Goal: Task Accomplishment & Management: Manage account settings

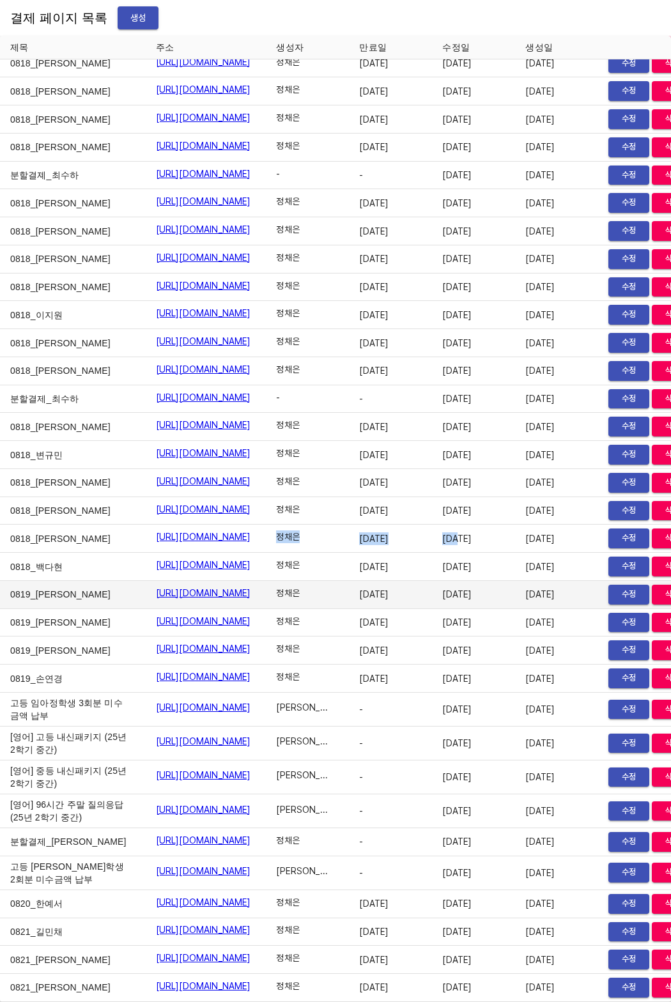
scroll to position [20590, 89]
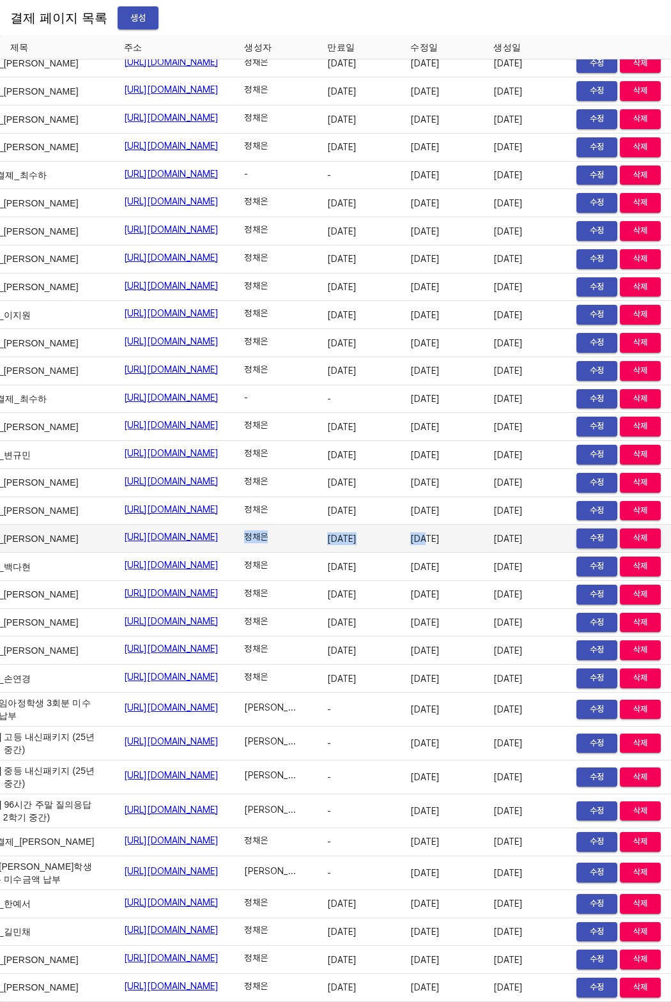
click at [598, 531] on span "수정" at bounding box center [597, 538] width 28 height 15
click at [585, 531] on span "수정" at bounding box center [597, 538] width 28 height 15
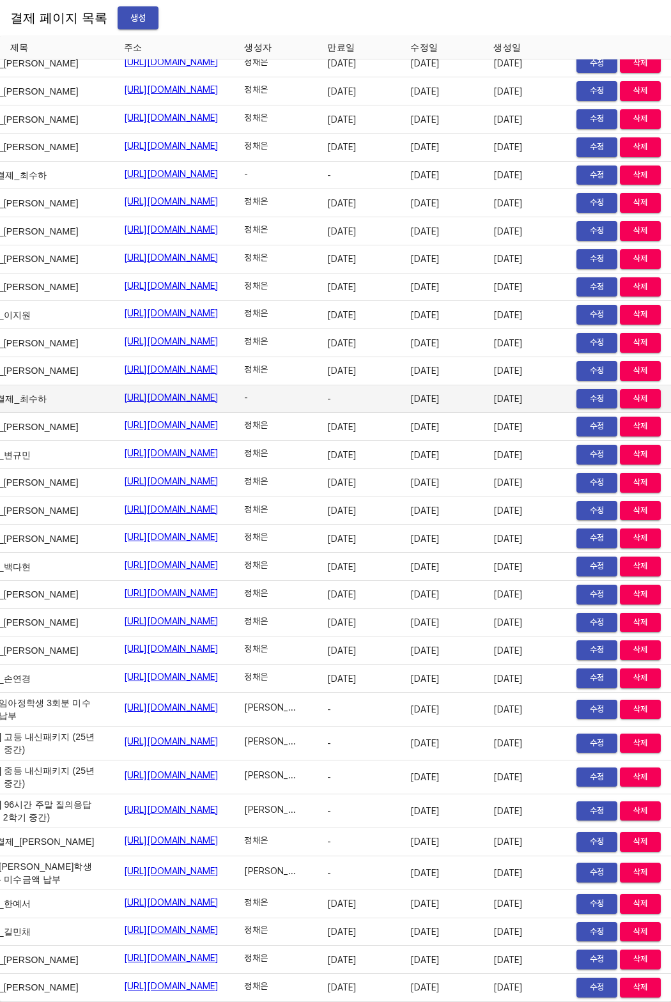
click at [324, 385] on td "-" at bounding box center [358, 399] width 83 height 28
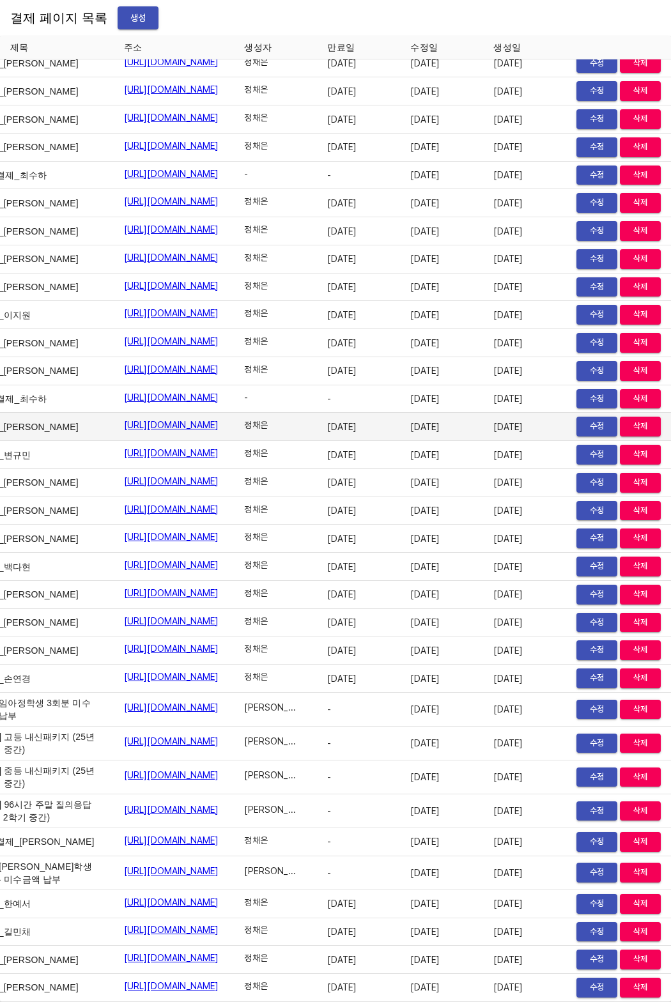
drag, startPoint x: 277, startPoint y: 382, endPoint x: 386, endPoint y: 380, distance: 109.3
click at [387, 413] on tr "0818_고영훈 https://payment.mildang.kr/eg64PzxxIjek6S6iodIbk 정채은 2025-08-26 2025-0…" at bounding box center [319, 427] width 703 height 28
click at [386, 413] on td "2025-08-26" at bounding box center [358, 427] width 83 height 28
click at [586, 419] on span "수정" at bounding box center [597, 426] width 28 height 15
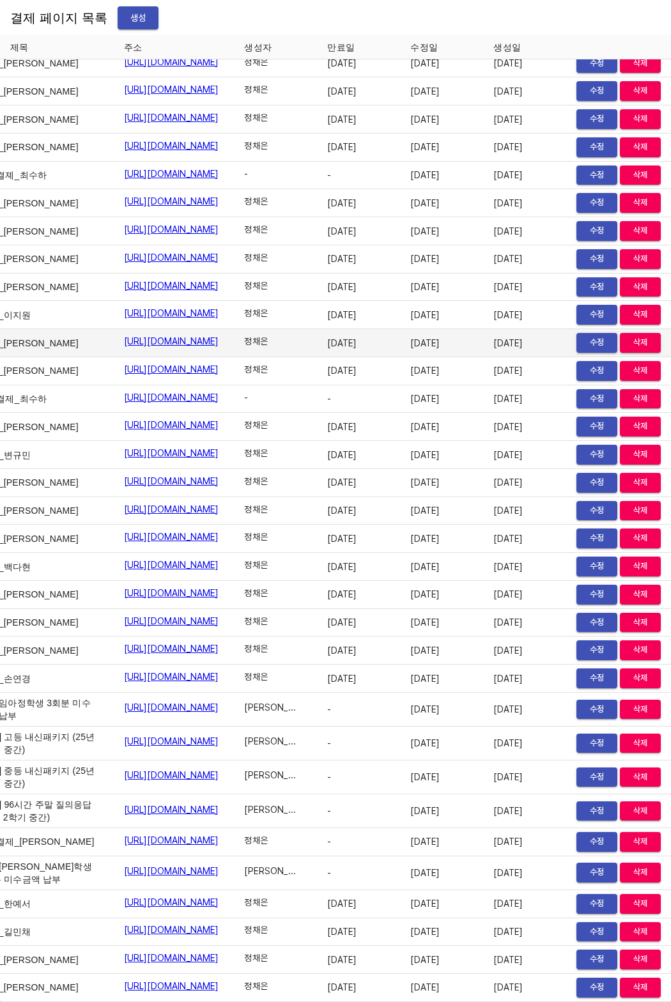
scroll to position [15286, 0]
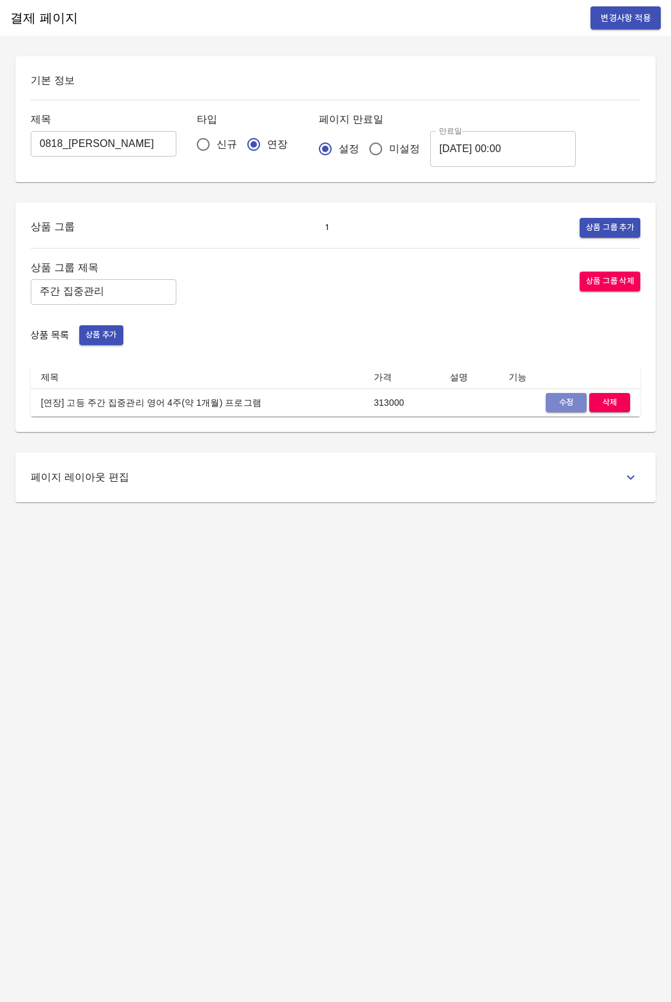
click at [561, 402] on span "수정" at bounding box center [566, 403] width 28 height 15
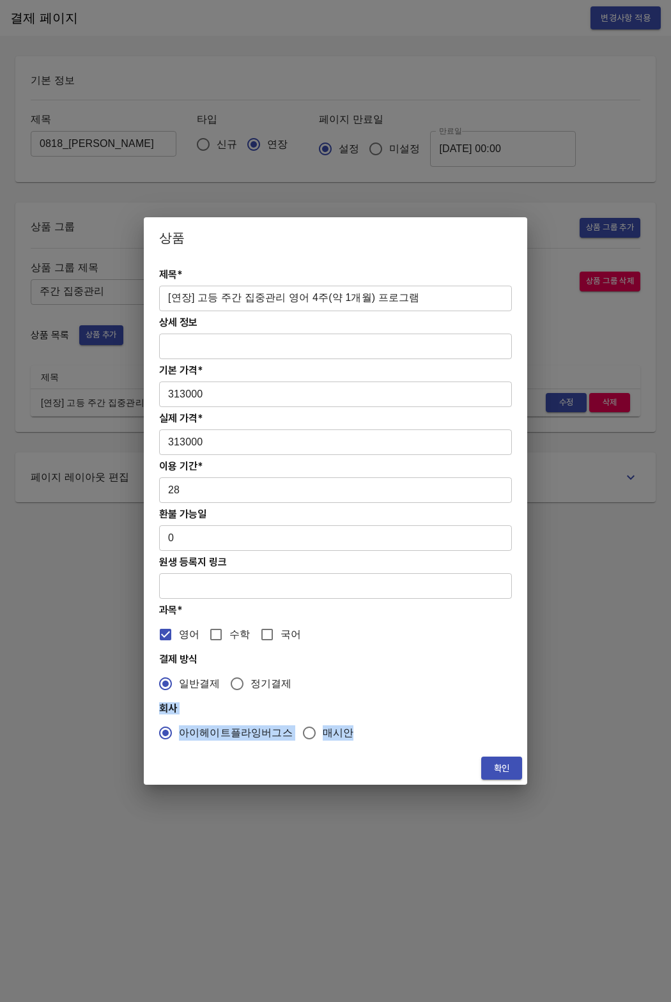
drag, startPoint x: 159, startPoint y: 712, endPoint x: 342, endPoint y: 740, distance: 185.6
click at [342, 740] on div "제목* [연장] 고등 주간 집중관리 영어 4주(약 1개월) 프로그램 ​ 상세 정보 ​ 기본 가격* 313000 ​ 실제 가격* 313000 ​…" at bounding box center [336, 505] width 384 height 494
click at [342, 740] on div "아이헤이트플라잉버그스 매시안" at bounding box center [335, 733] width 353 height 27
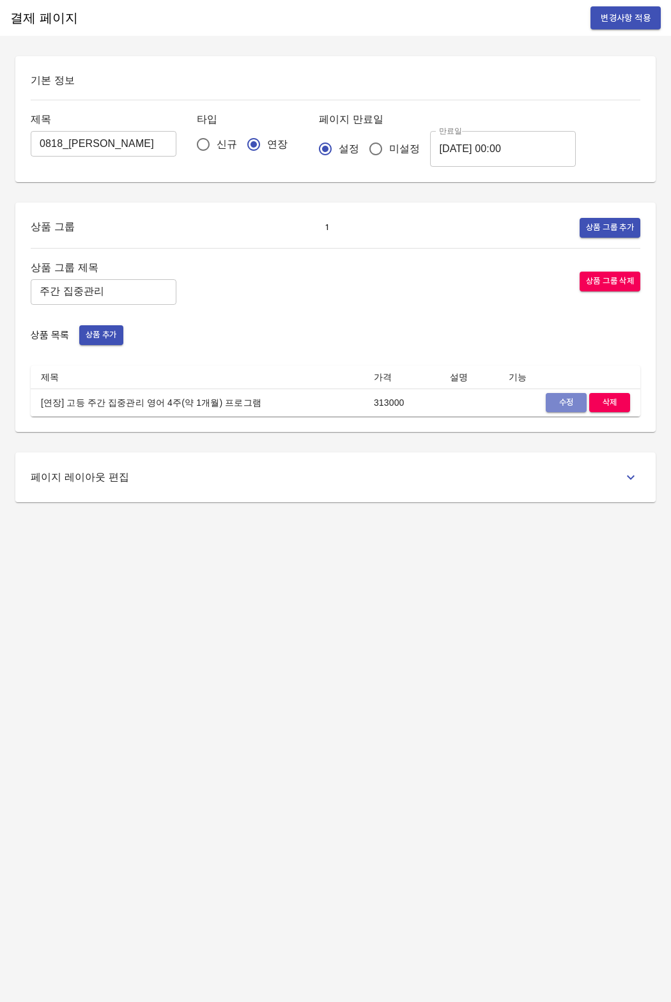
click at [554, 403] on span "수정" at bounding box center [566, 403] width 28 height 15
click at [15, 0] on div "결제 페이지 변경사항 적용" at bounding box center [335, 18] width 671 height 36
click at [548, 406] on button "수정" at bounding box center [566, 403] width 41 height 20
